Goal: Transaction & Acquisition: Purchase product/service

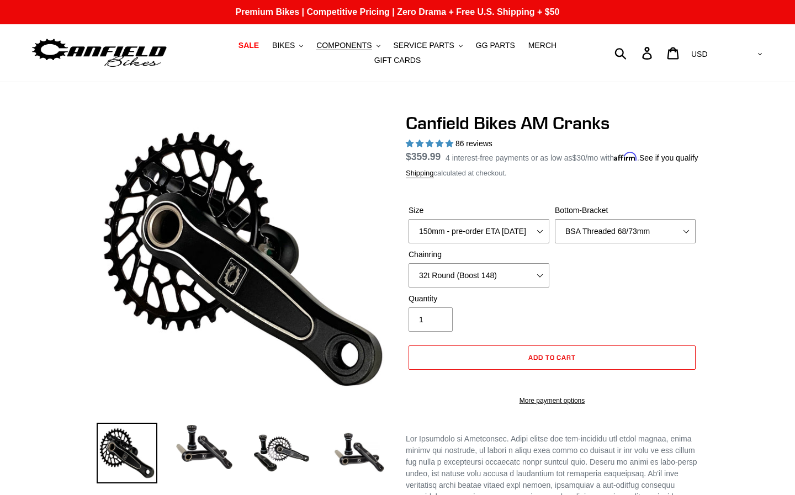
select select "32t Round (Boost 148)"
select select "highest-rating"
click at [377, 46] on button "COMPONENTS .cls-1{fill:#231f20}" at bounding box center [348, 45] width 75 height 15
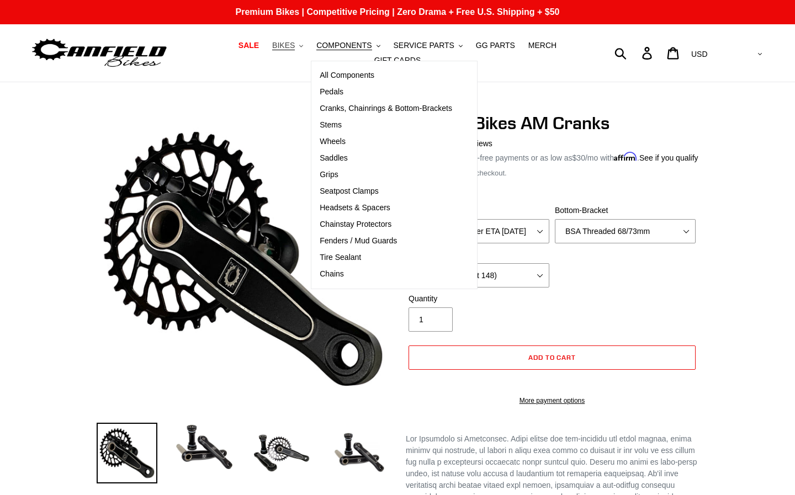
click at [303, 47] on icon ".cls-1{fill:#231f20}" at bounding box center [301, 46] width 4 height 4
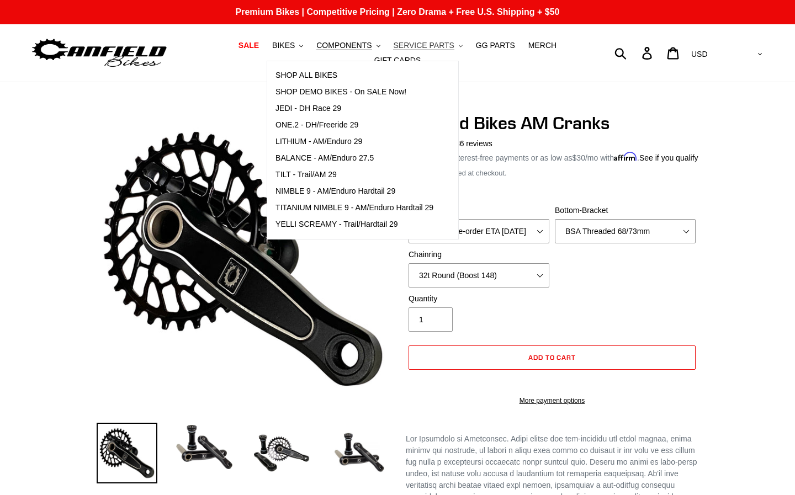
click at [445, 44] on span "SERVICE PARTS" at bounding box center [423, 45] width 61 height 9
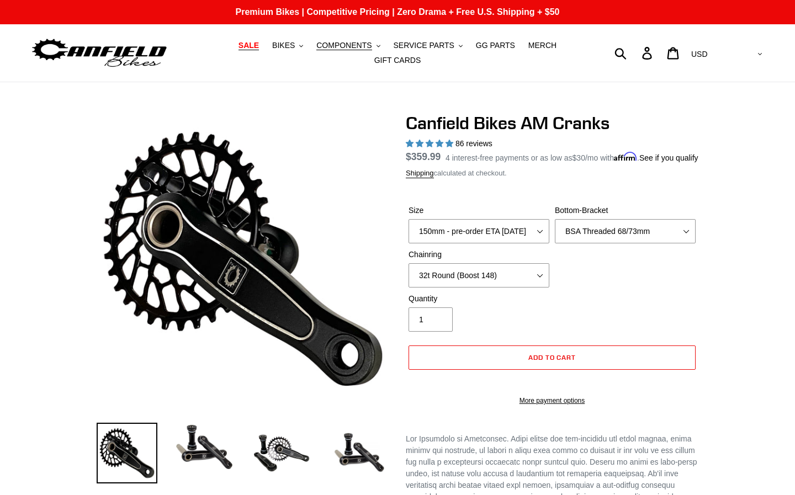
click at [252, 50] on span "SALE" at bounding box center [249, 45] width 20 height 9
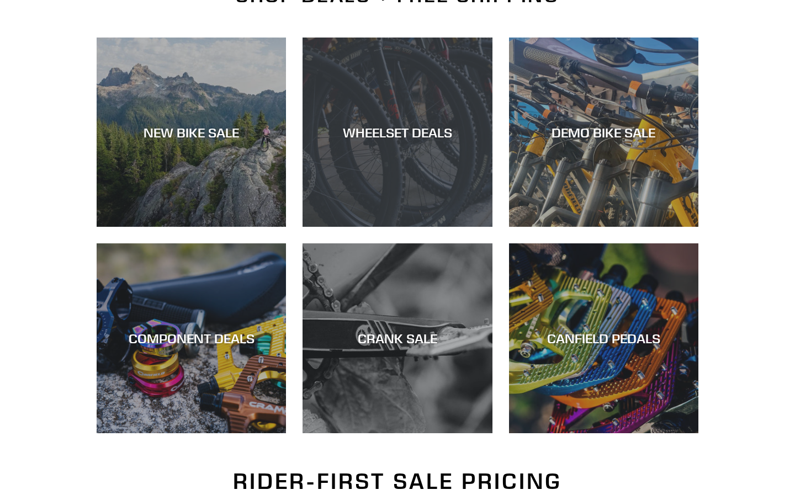
scroll to position [443, 0]
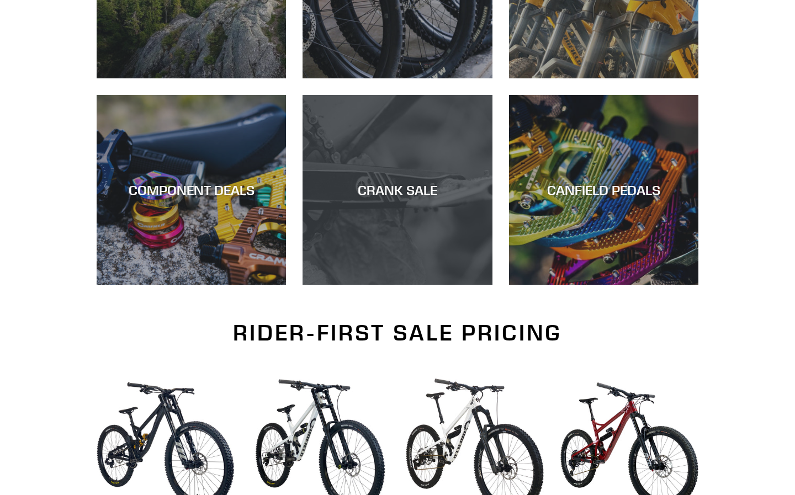
click at [411, 285] on div "CRANK SALE" at bounding box center [397, 285] width 189 height 0
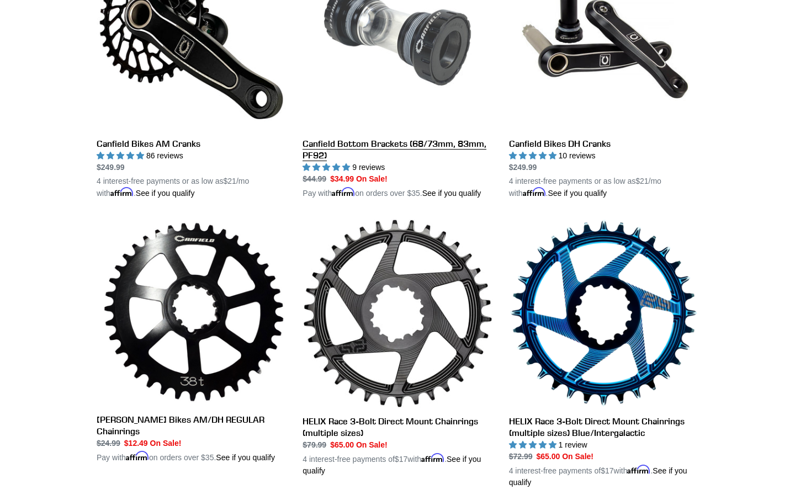
scroll to position [330, 0]
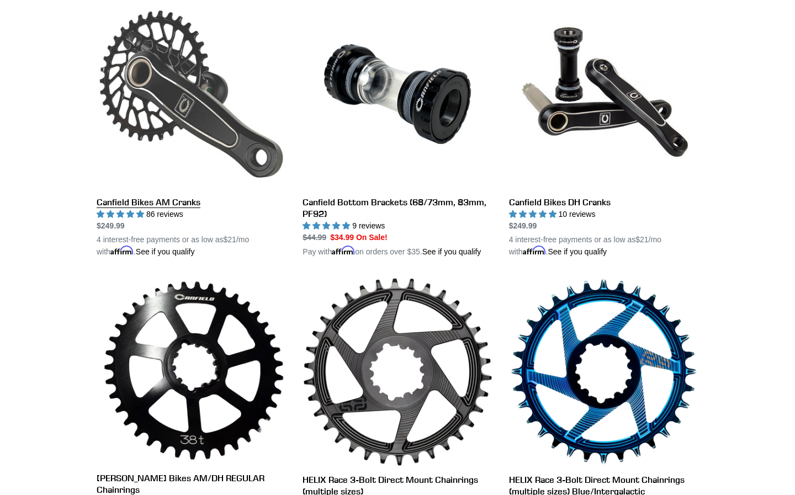
click at [231, 146] on link "Canfield Bikes AM Cranks" at bounding box center [191, 128] width 189 height 258
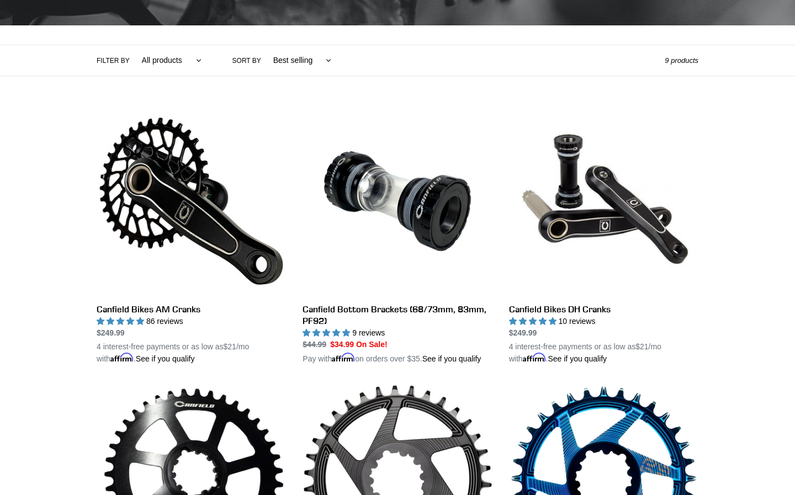
scroll to position [236, 0]
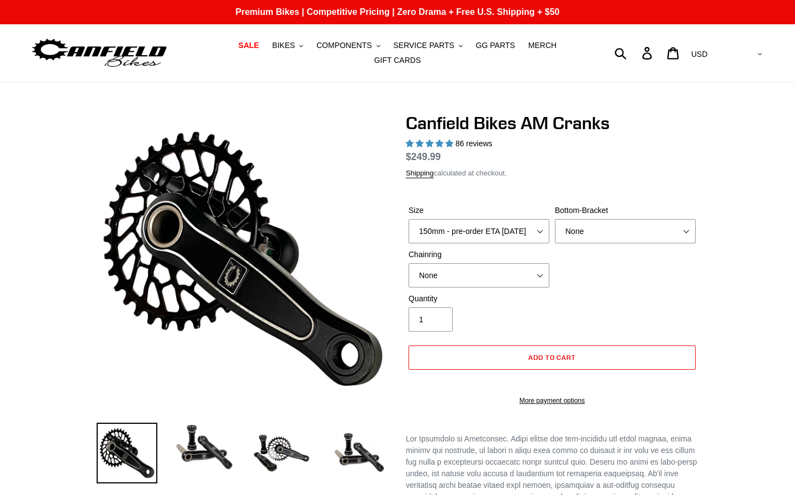
select select "highest-rating"
select select "BSA Threaded 68/73mm"
click at [501, 193] on div "Canfield Bikes AM Cranks 86 reviews Regular price $284.99 Sale price $249.99 On…" at bounding box center [552, 265] width 293 height 304
